Goal: Transaction & Acquisition: Purchase product/service

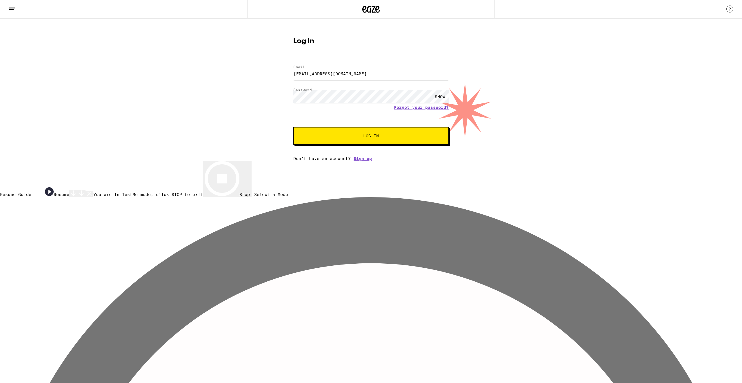
click at [437, 96] on div "SHOW" at bounding box center [440, 96] width 17 height 13
click at [357, 139] on button "Log In" at bounding box center [370, 135] width 155 height 17
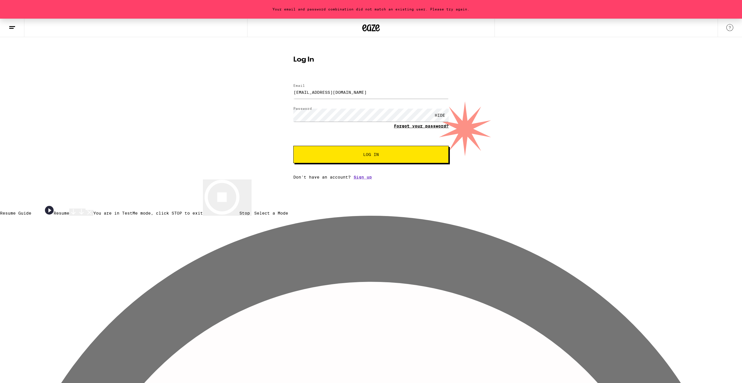
click at [408, 124] on link "Forgot your password?" at bounding box center [421, 126] width 55 height 5
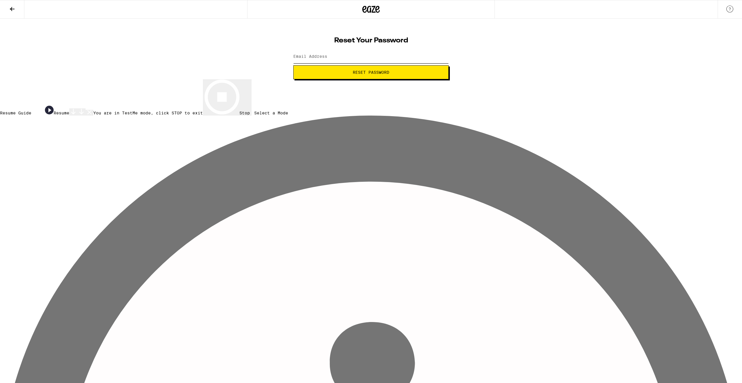
click at [370, 57] on input "Email Address" at bounding box center [370, 56] width 155 height 13
type input "[EMAIL_ADDRESS][DOMAIN_NAME]"
click at [369, 73] on span "Reset Password" at bounding box center [371, 72] width 37 height 4
click at [441, 55] on div "SHOW" at bounding box center [440, 56] width 17 height 13
click at [409, 70] on span "Submit" at bounding box center [371, 72] width 146 height 4
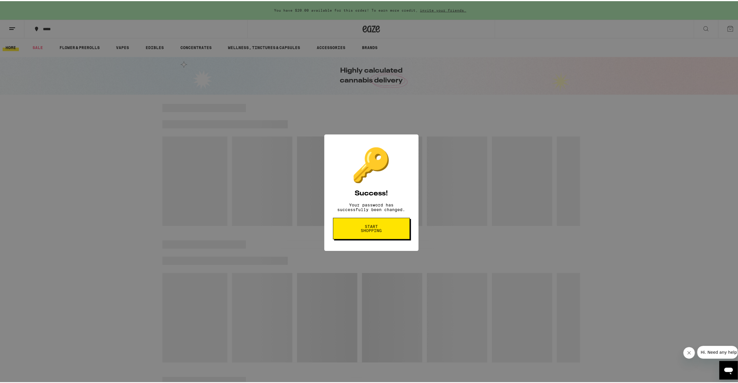
click at [389, 232] on button "Start shopping" at bounding box center [371, 226] width 77 height 21
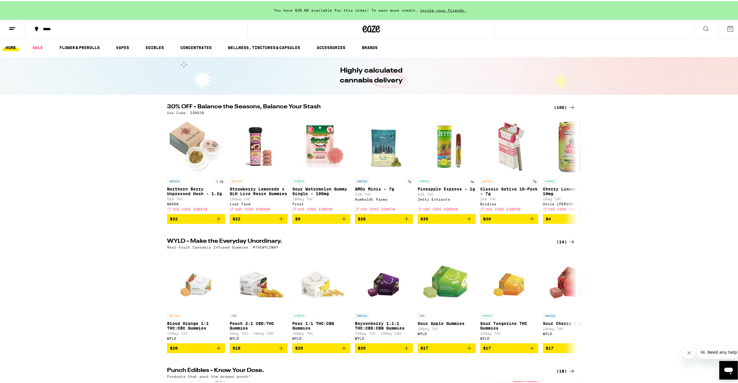
click at [560, 107] on div "(100)" at bounding box center [564, 106] width 21 height 7
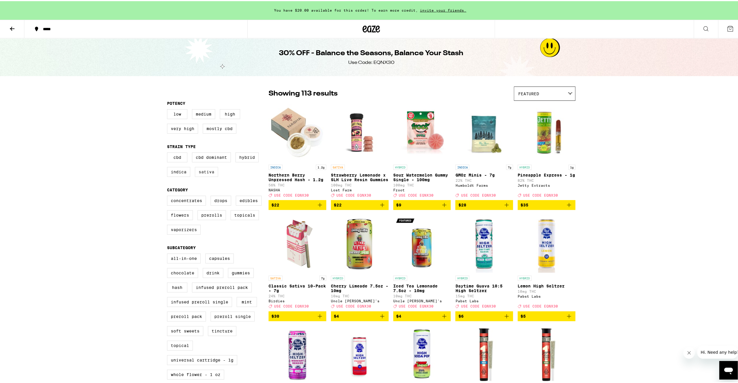
click at [202, 175] on label "Sativa" at bounding box center [206, 171] width 23 height 10
click at [168, 152] on input "Sativa" at bounding box center [168, 152] width 0 height 0
checkbox input "true"
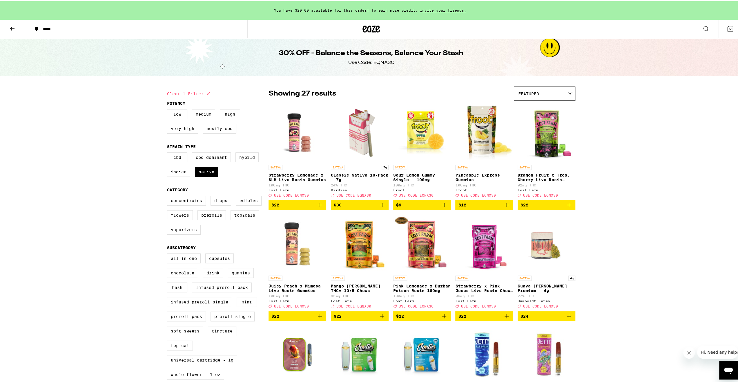
click at [178, 217] on label "Flowers" at bounding box center [180, 214] width 26 height 10
click at [168, 195] on input "Flowers" at bounding box center [168, 195] width 0 height 0
checkbox input "true"
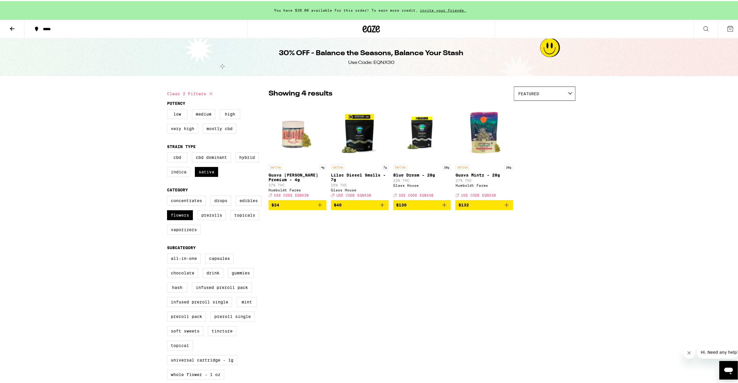
click at [293, 177] on p "Guava [PERSON_NAME] Premium - 4g" at bounding box center [298, 175] width 58 height 9
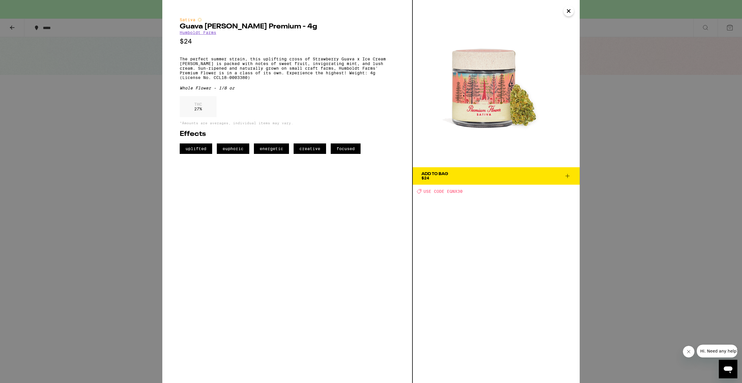
click at [570, 10] on icon "Close" at bounding box center [568, 11] width 7 height 9
